Goal: Information Seeking & Learning: Find specific fact

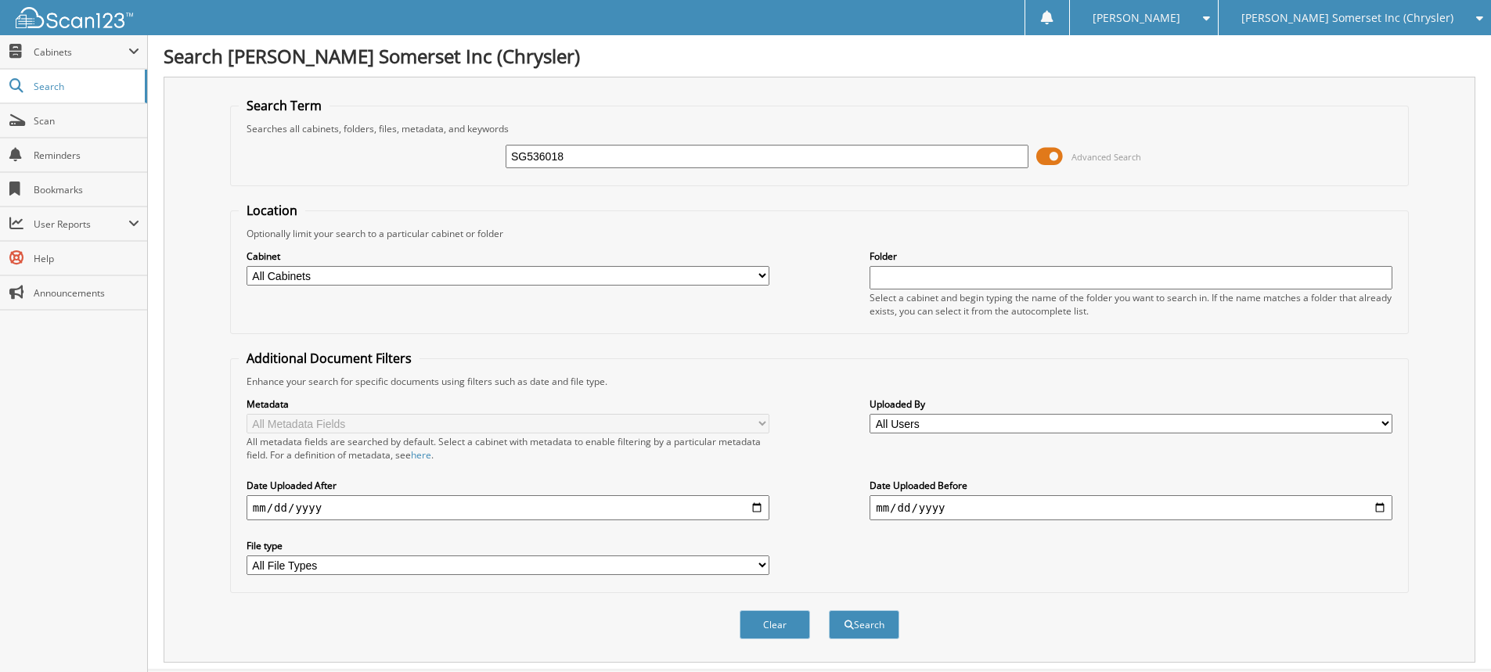
type input "SG536018"
click at [829, 610] on button "Search" at bounding box center [864, 624] width 70 height 29
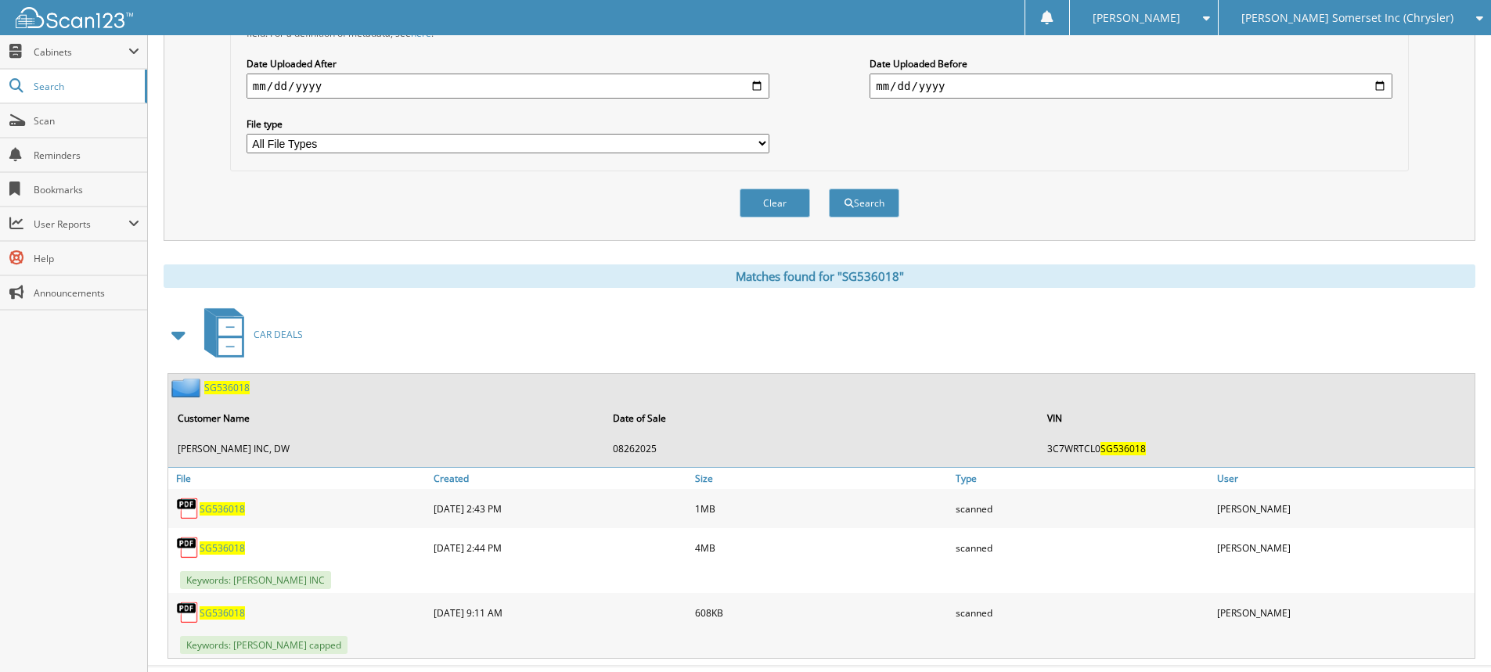
scroll to position [456, 0]
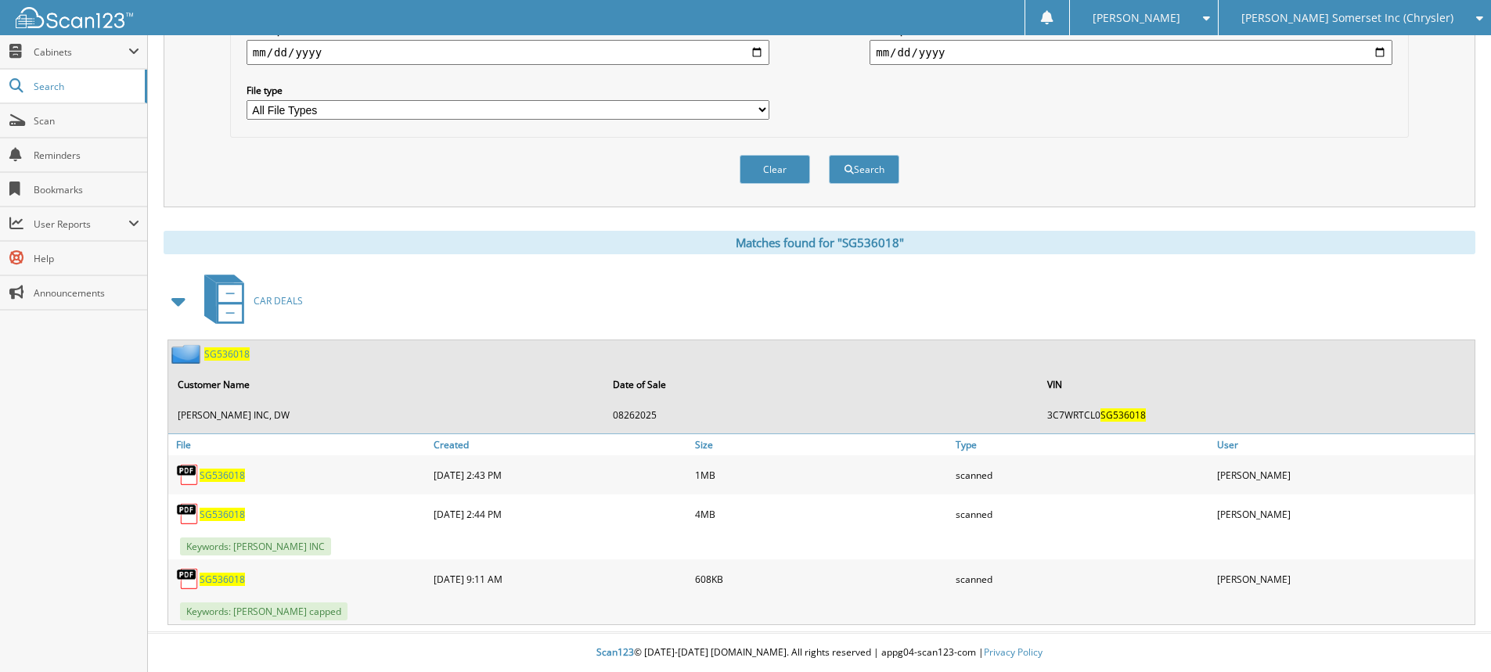
click at [211, 511] on span "SG536018" at bounding box center [222, 514] width 45 height 13
click at [219, 470] on span "SG536018" at bounding box center [222, 475] width 45 height 13
click at [67, 118] on span "Scan" at bounding box center [87, 120] width 106 height 13
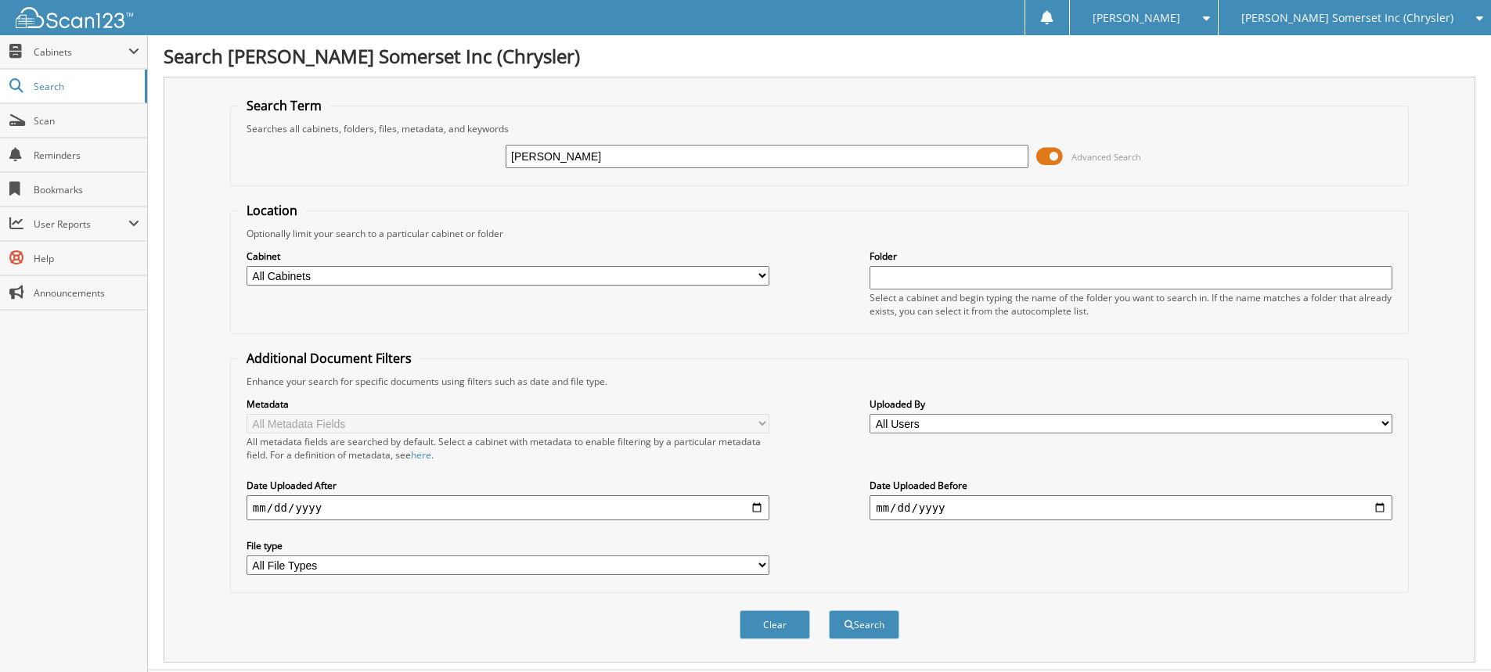
type input "[PERSON_NAME]"
click at [829, 610] on button "Search" at bounding box center [864, 624] width 70 height 29
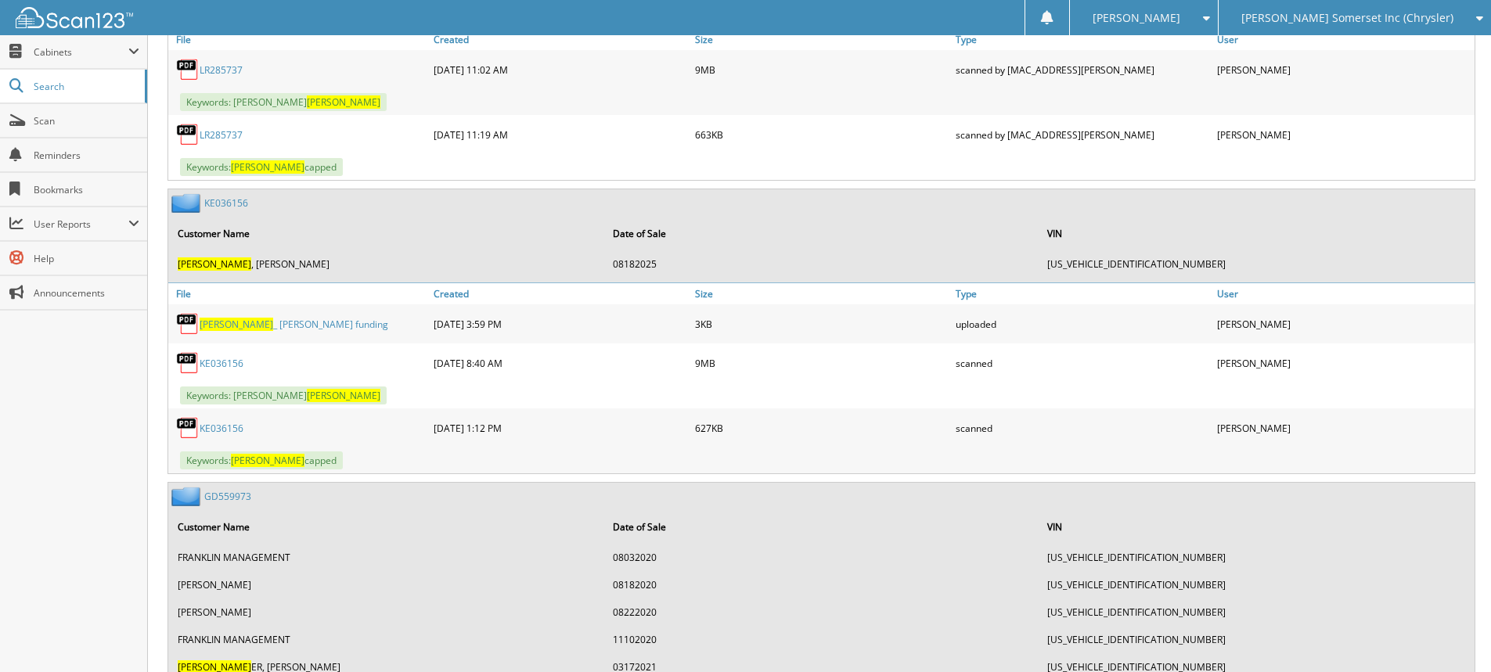
scroll to position [3600, 0]
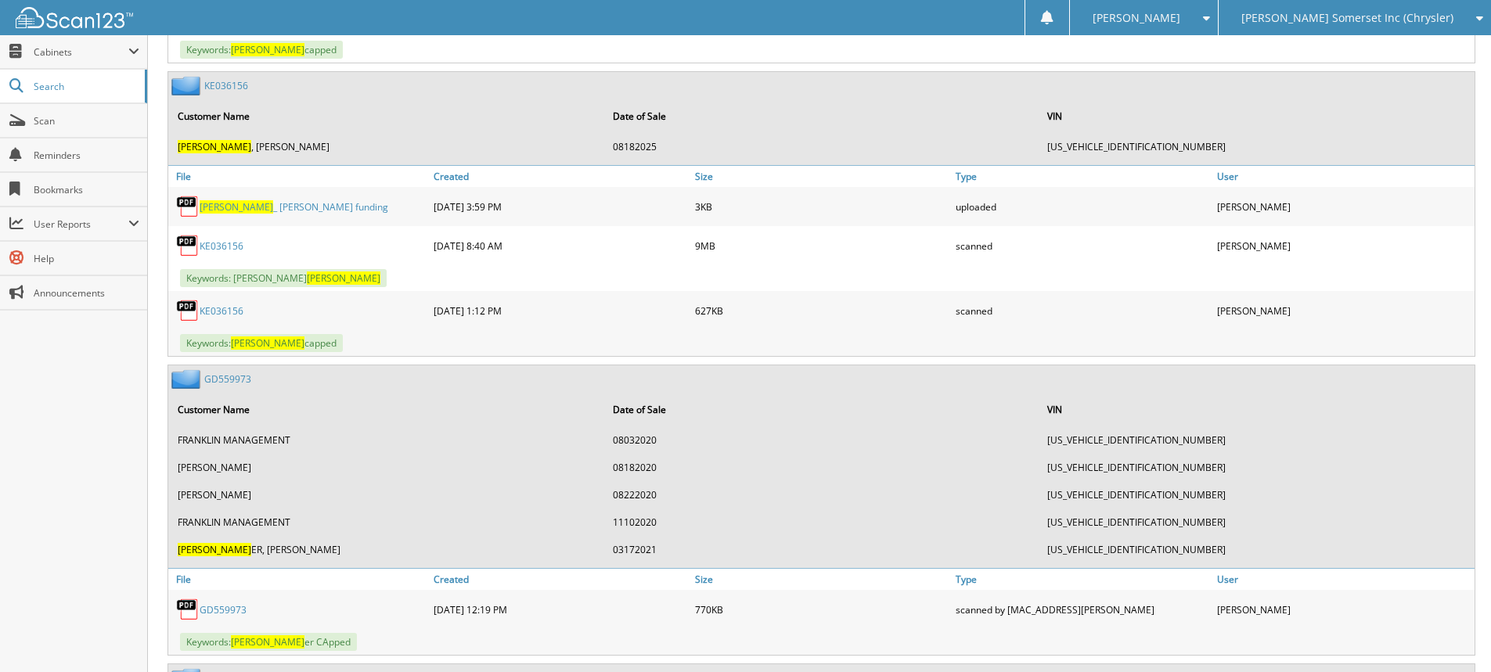
click at [231, 247] on link "KE036156" at bounding box center [222, 245] width 44 height 13
click at [59, 118] on span "Scan" at bounding box center [87, 120] width 106 height 13
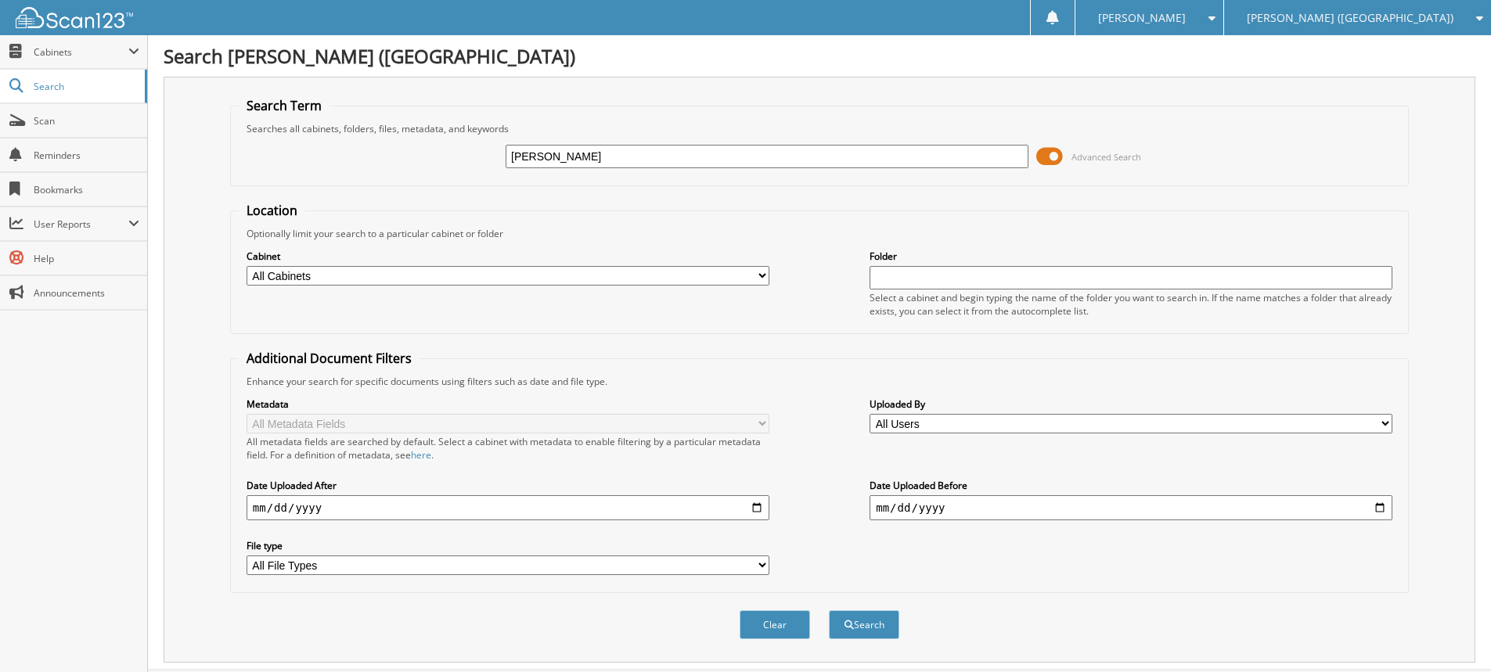
type input "[PERSON_NAME]"
click at [829, 610] on button "Search" at bounding box center [864, 624] width 70 height 29
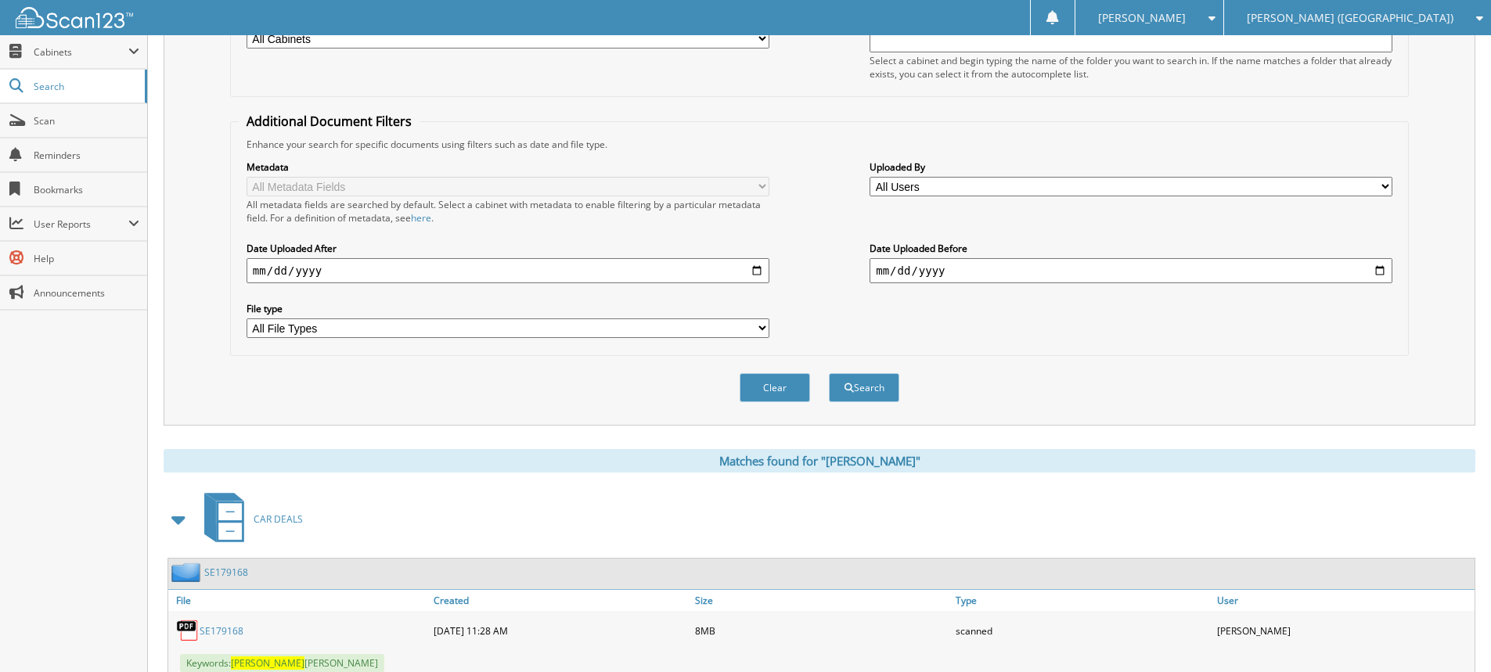
scroll to position [290, 0]
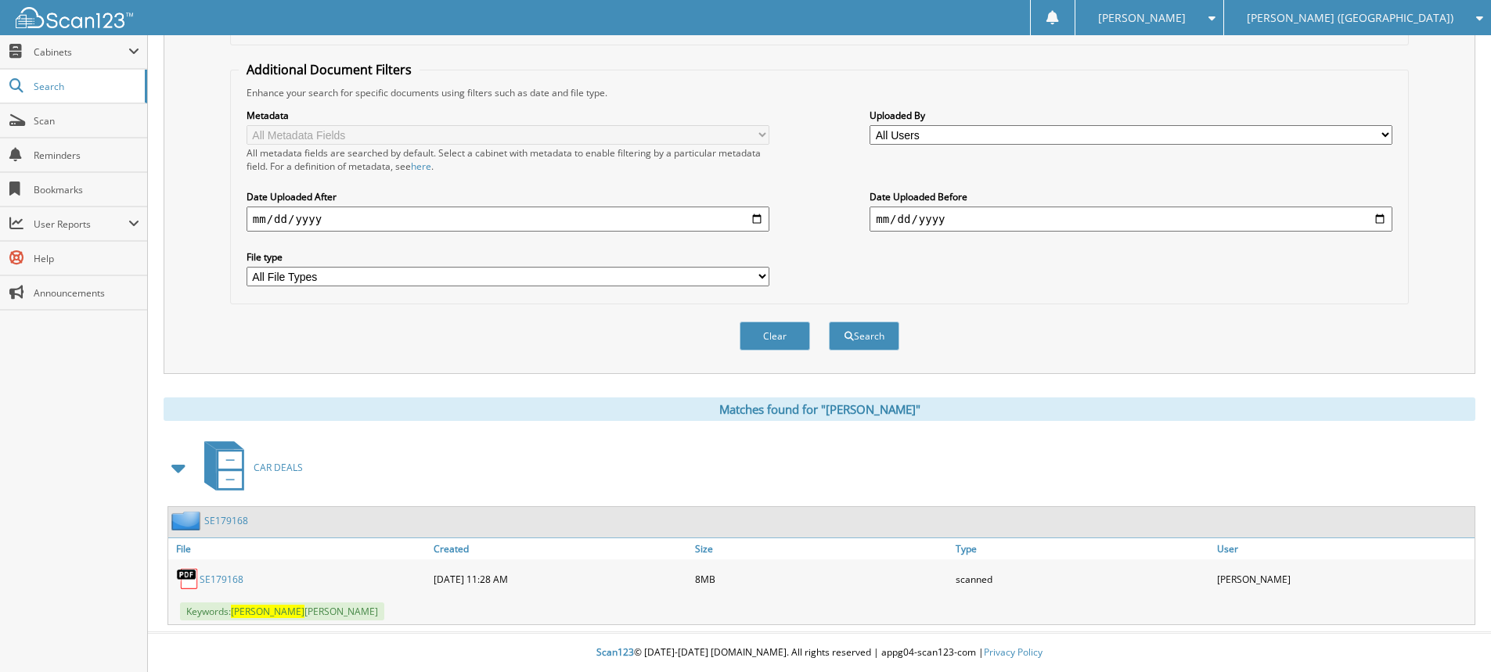
click at [229, 580] on link "SE179168" at bounding box center [222, 579] width 44 height 13
click at [49, 115] on span "Scan" at bounding box center [87, 120] width 106 height 13
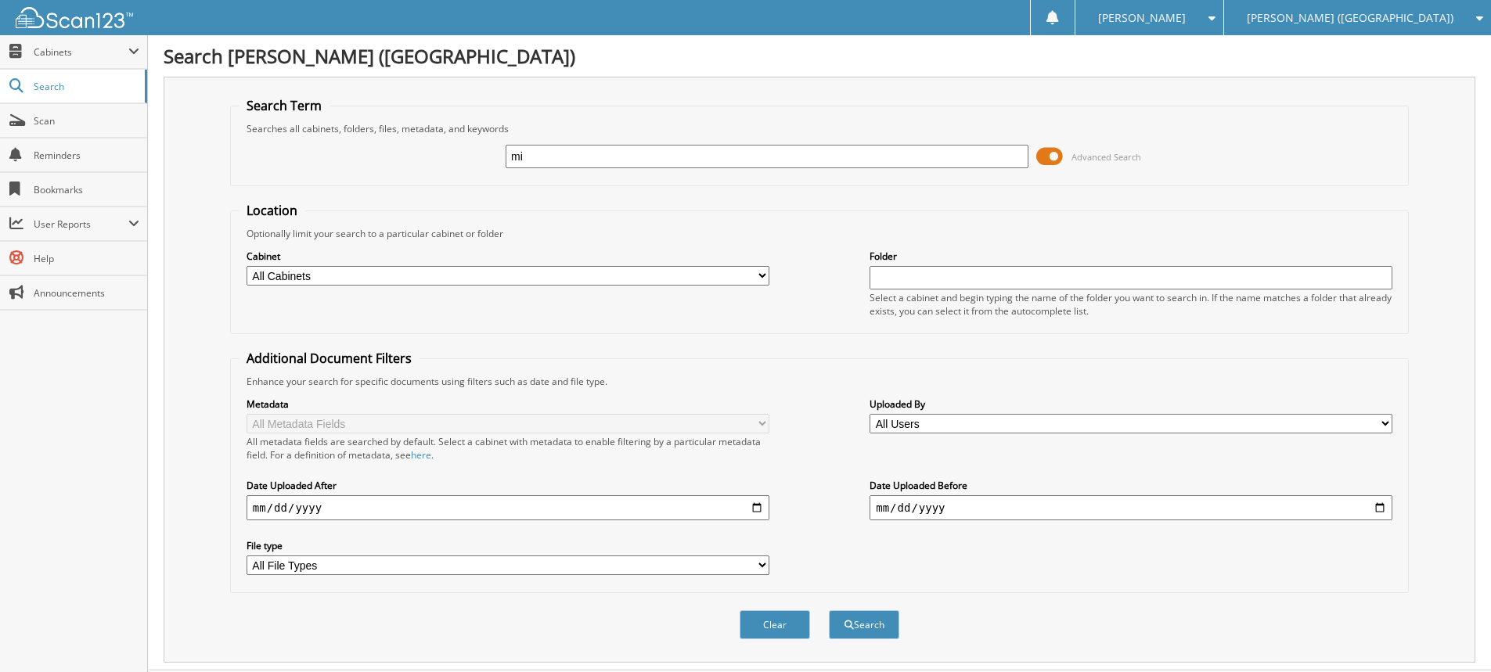
type input "m"
type input "[PERSON_NAME]"
click at [829, 610] on button "Search" at bounding box center [864, 624] width 70 height 29
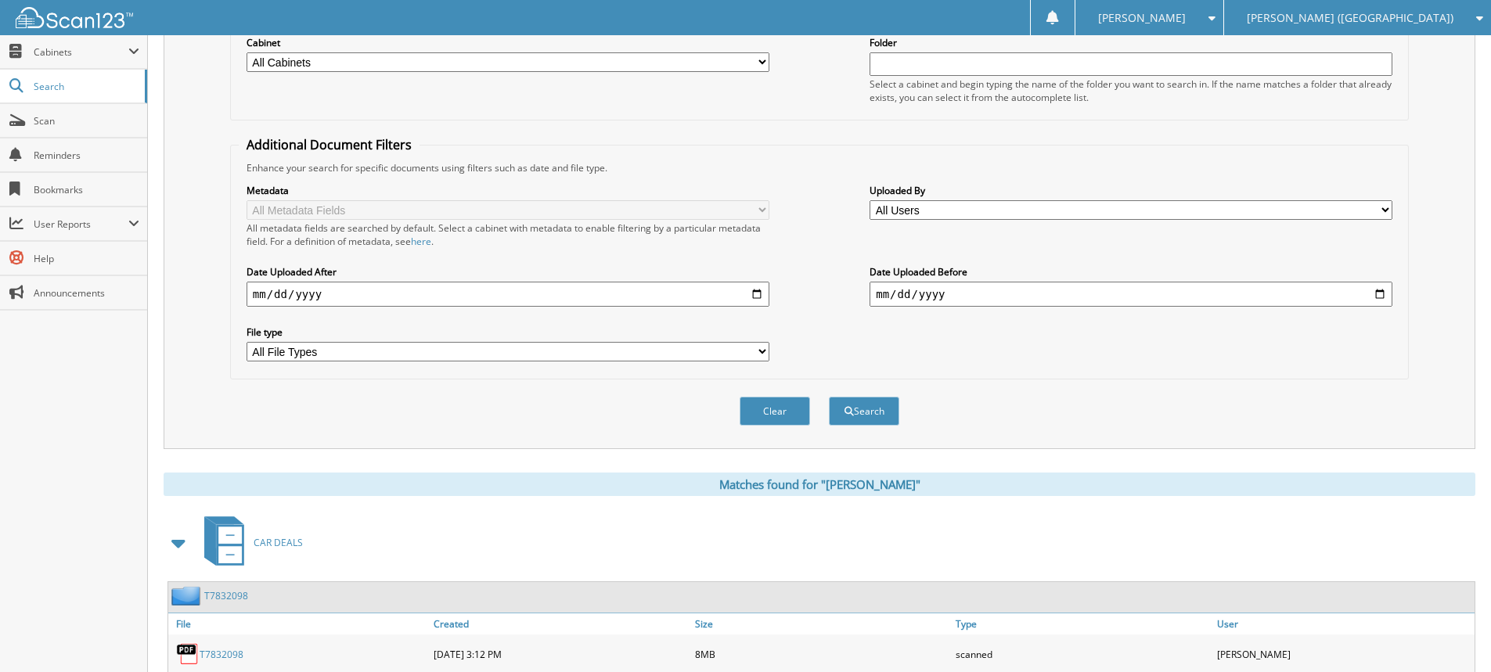
scroll to position [290, 0]
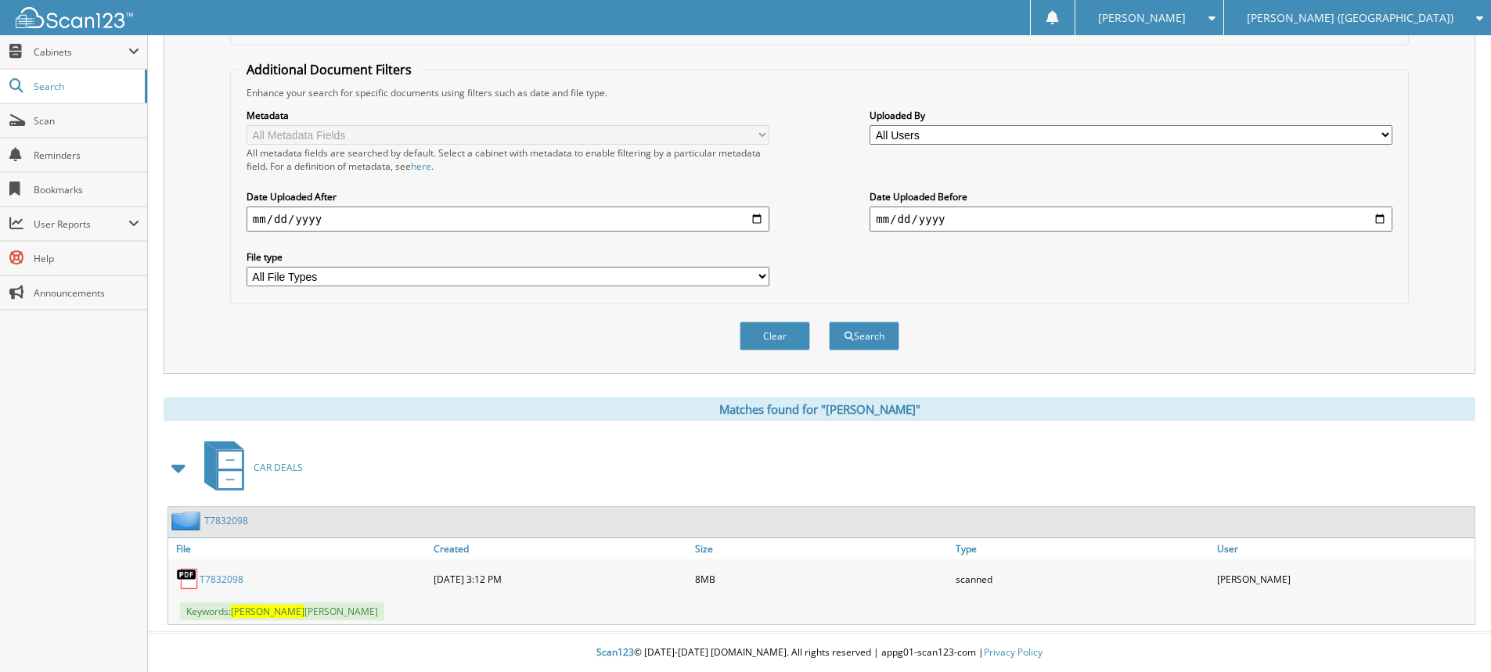
click at [217, 581] on link "T7832098" at bounding box center [222, 579] width 44 height 13
click at [90, 126] on span "Scan" at bounding box center [87, 120] width 106 height 13
